Goal: Information Seeking & Learning: Understand process/instructions

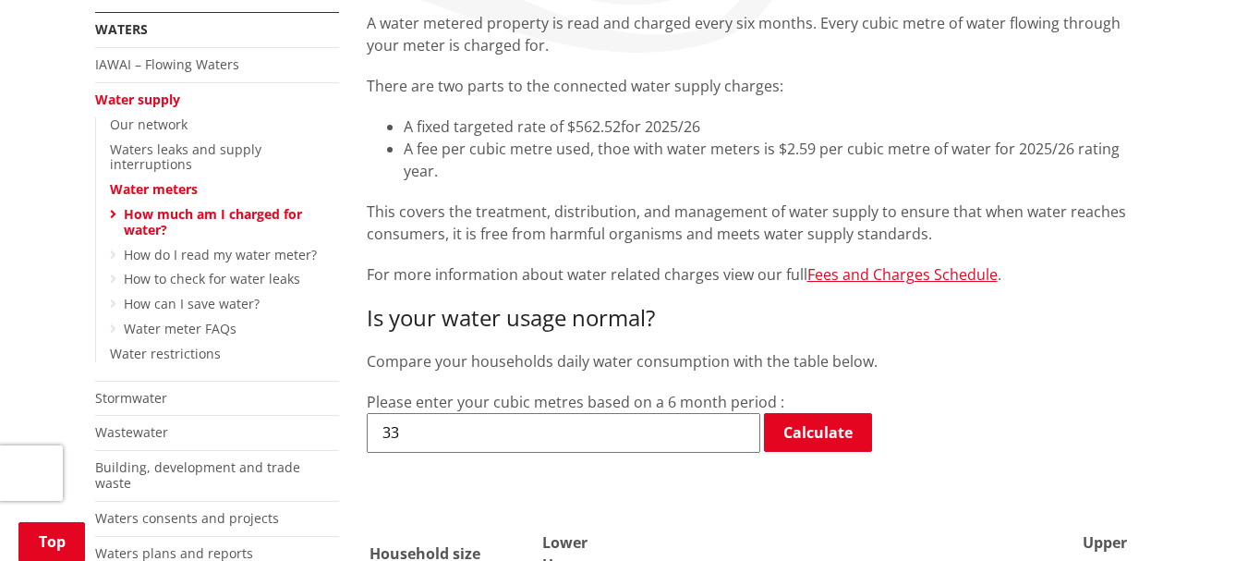
scroll to position [362, 0]
click at [264, 245] on link "How do I read my water meter?" at bounding box center [220, 254] width 193 height 18
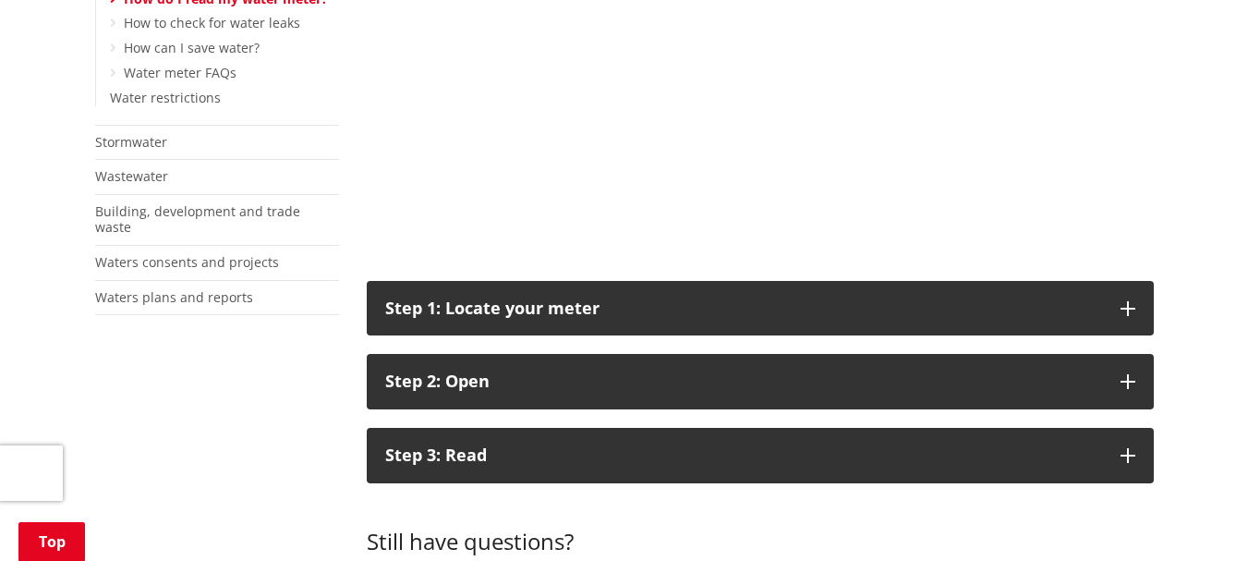
scroll to position [624, 0]
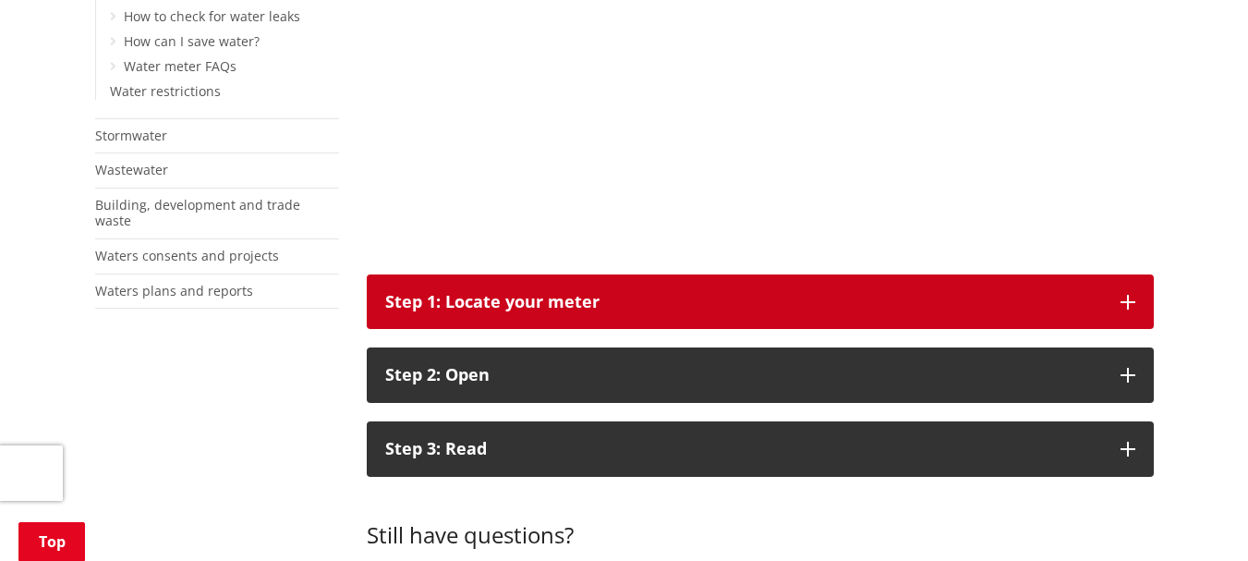
click at [1126, 290] on button "Step 1: Locate your meter" at bounding box center [760, 301] width 787 height 55
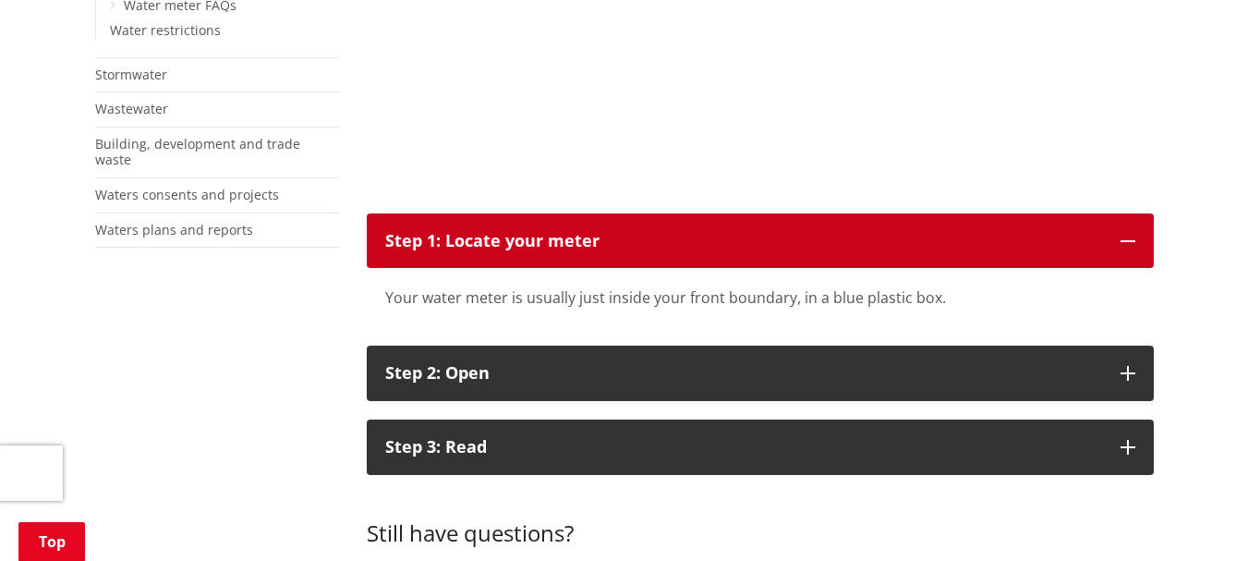
scroll to position [683, 0]
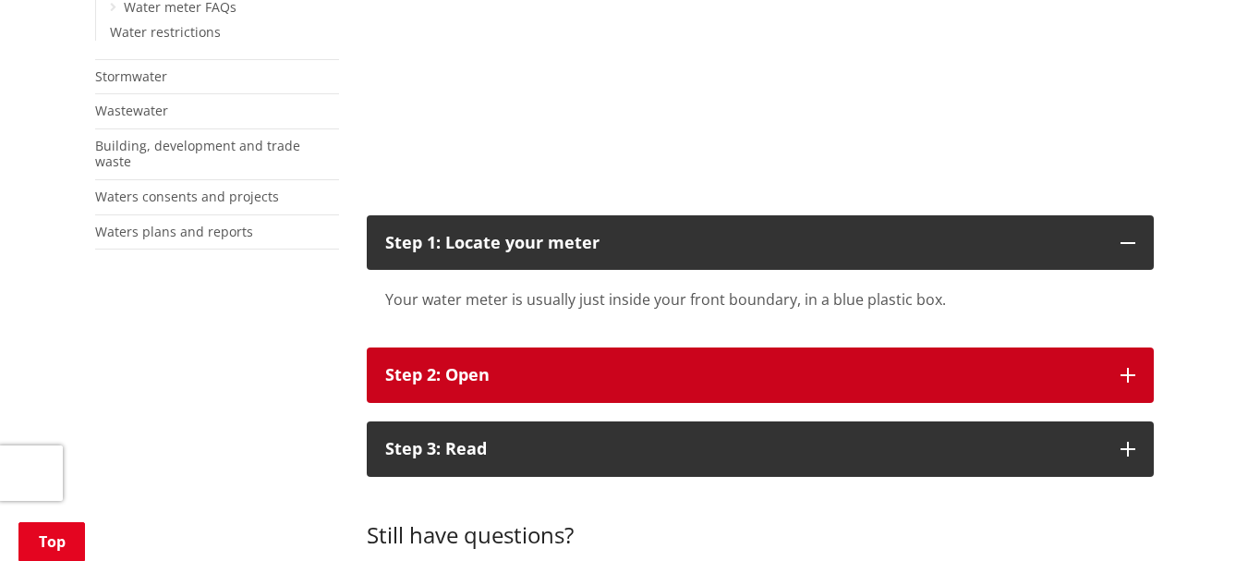
click at [1132, 373] on icon "button" at bounding box center [1128, 375] width 15 height 15
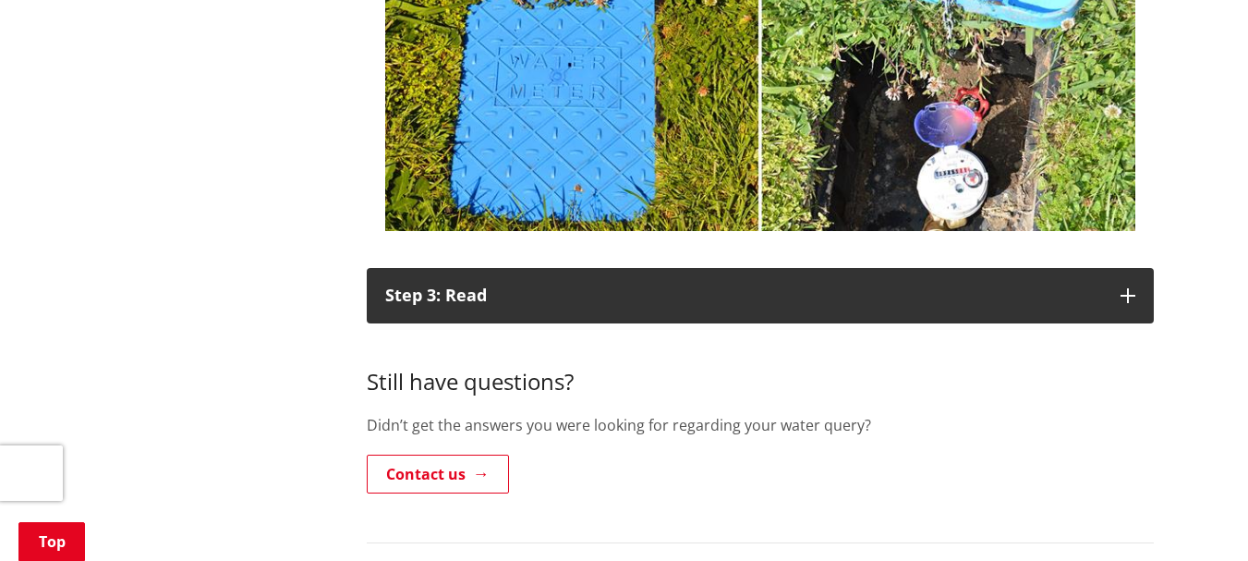
scroll to position [1199, 0]
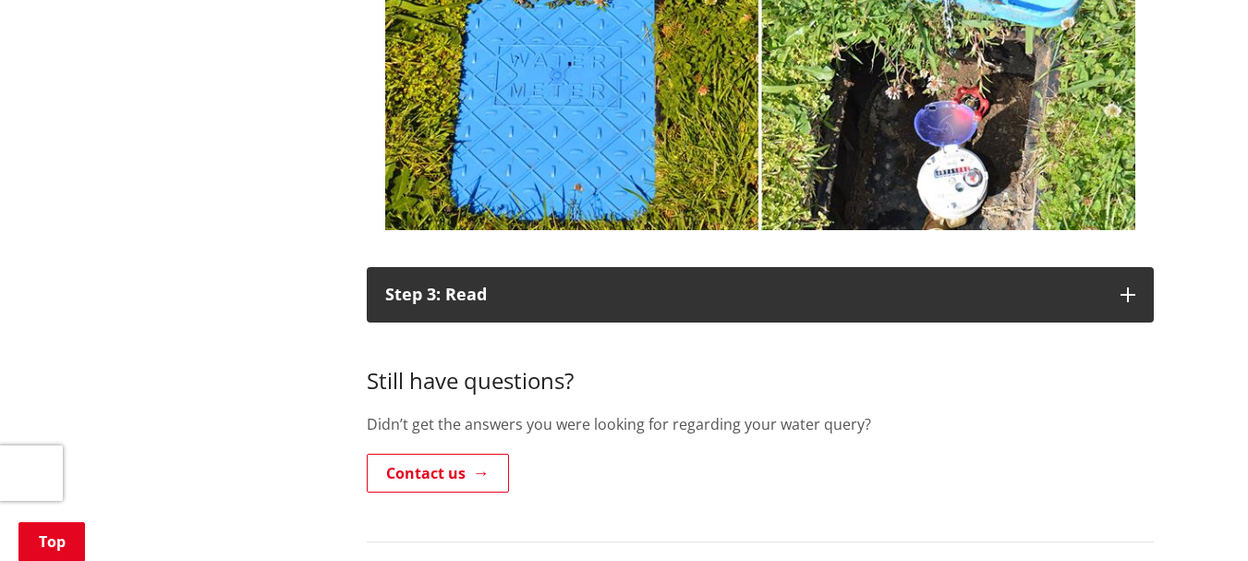
drag, startPoint x: 1129, startPoint y: 295, endPoint x: 1221, endPoint y: 299, distance: 92.5
click at [1221, 299] on div "Home Services and facilities Waters Water supply Water meters How do I read my …" at bounding box center [624, 30] width 1248 height 2088
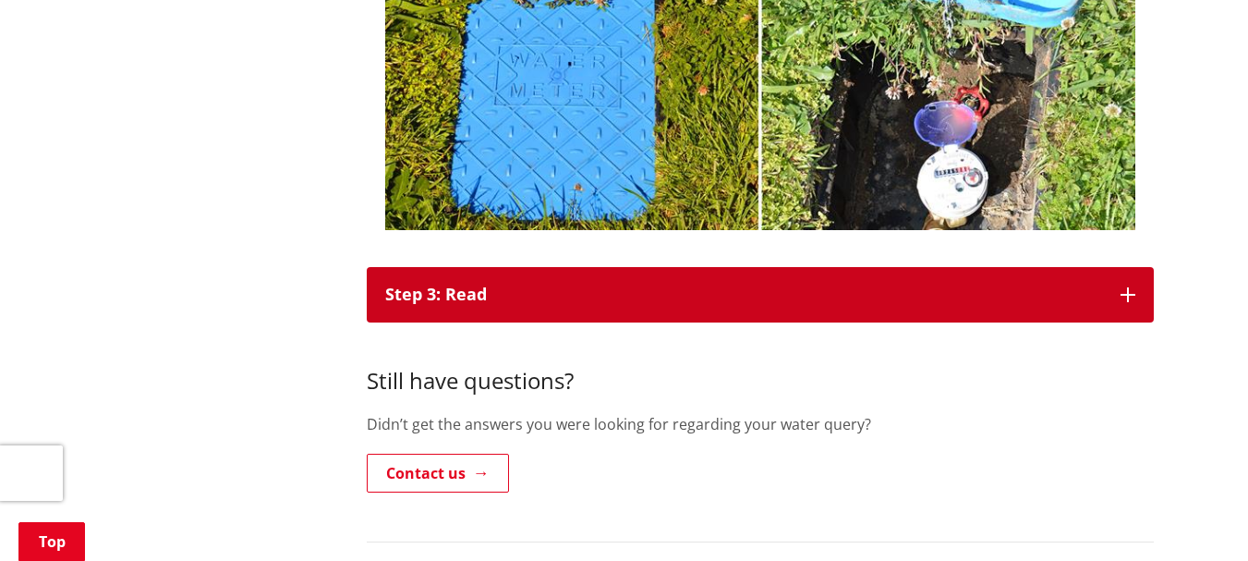
click at [1117, 293] on button "Step 3: Read" at bounding box center [760, 294] width 787 height 55
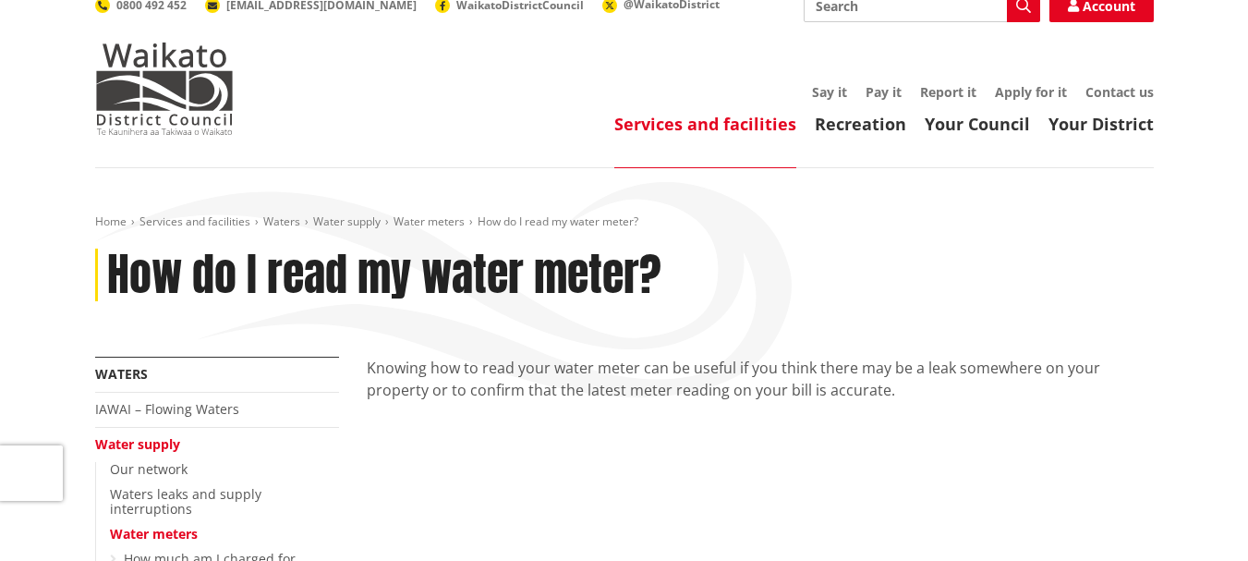
scroll to position [33, 0]
